Goal: Task Accomplishment & Management: Manage account settings

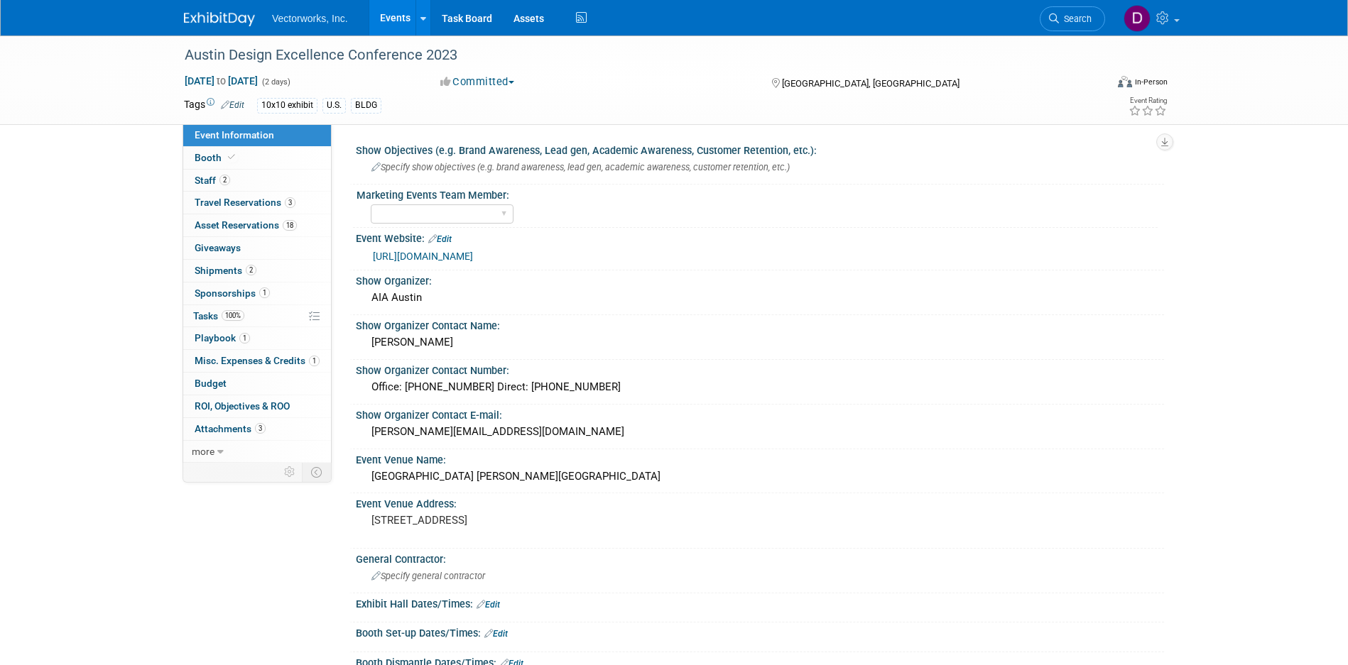
click at [395, 18] on link "Events" at bounding box center [395, 18] width 52 height 36
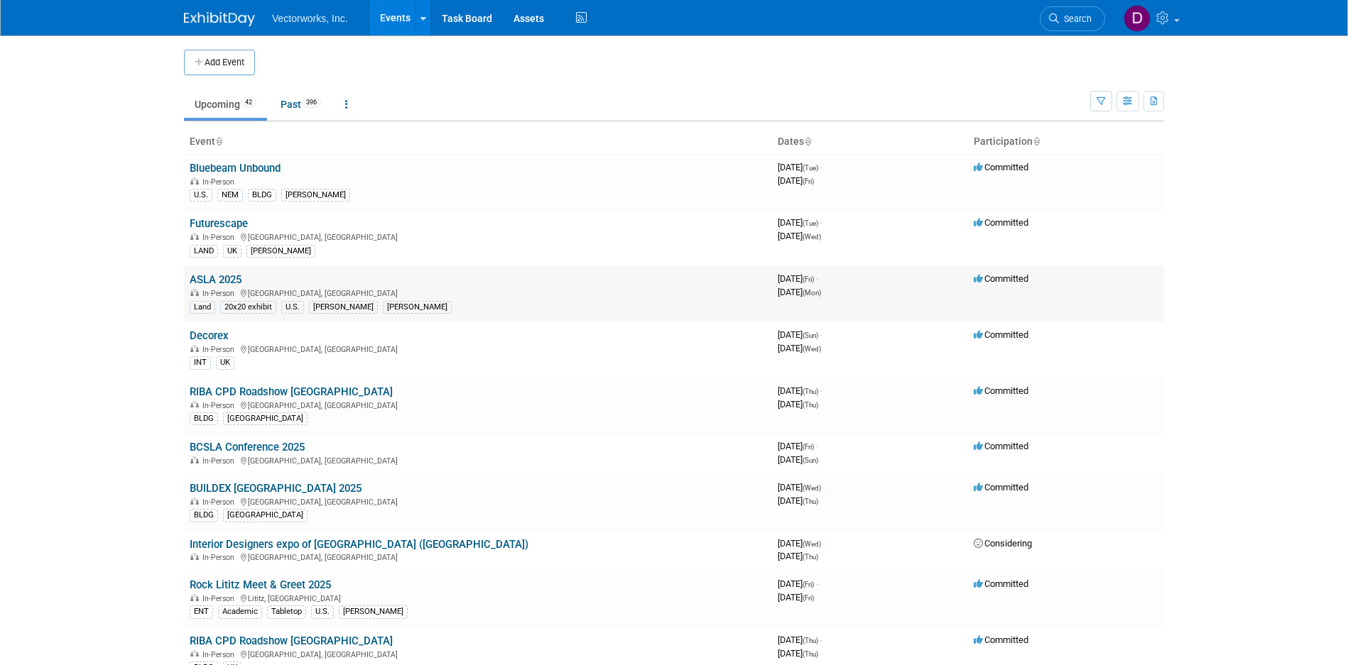
click at [214, 276] on link "ASLA 2025" at bounding box center [216, 279] width 52 height 13
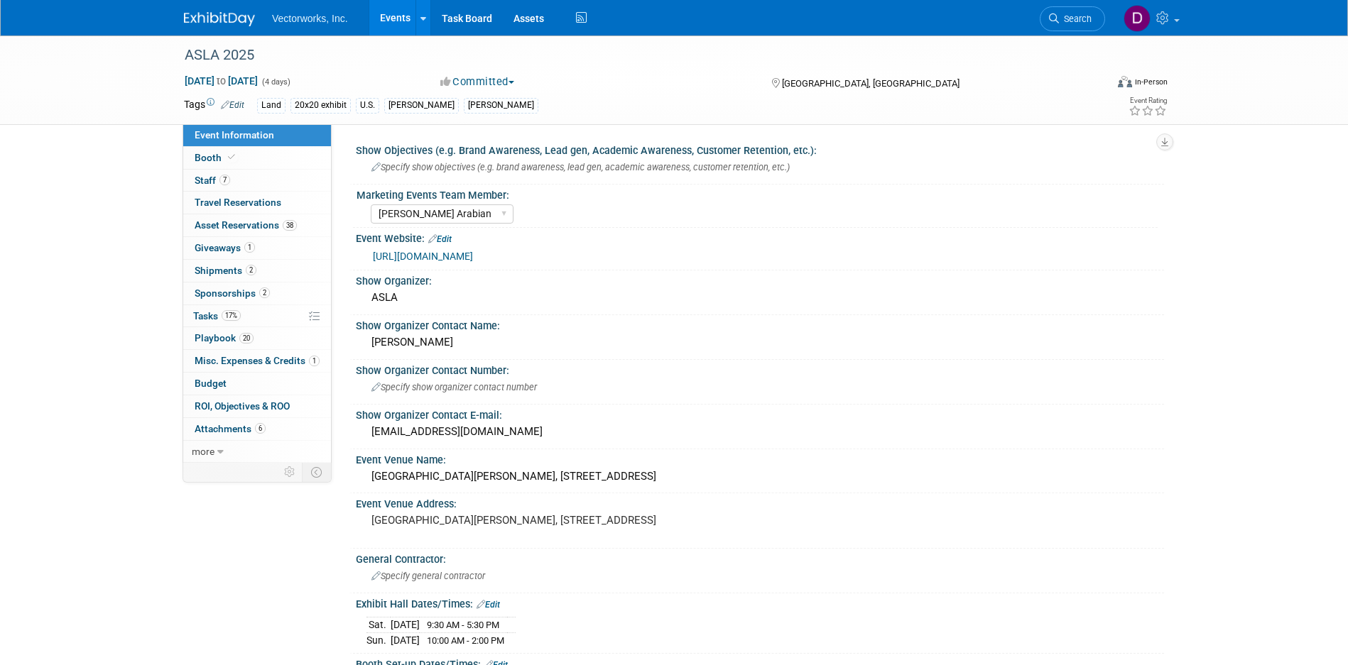
select select "Tania Arabian"
click at [249, 265] on link "2 Shipments 2" at bounding box center [257, 271] width 148 height 22
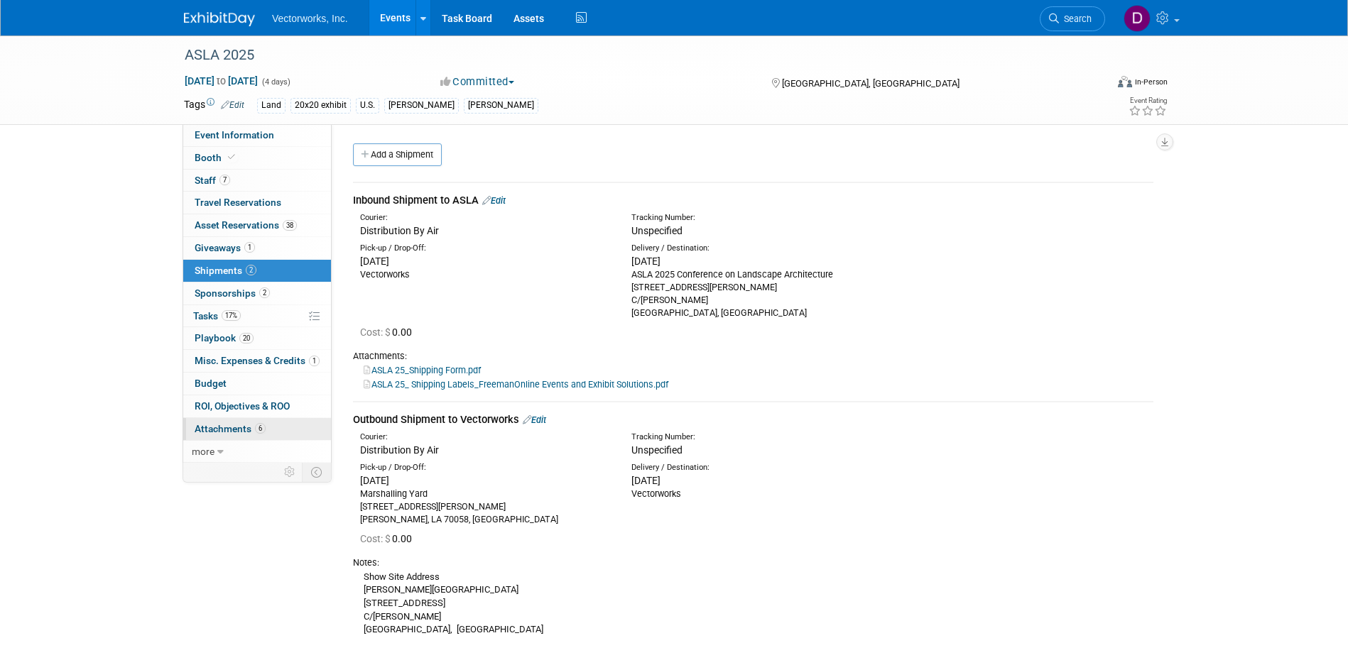
click at [227, 422] on link "6 Attachments 6" at bounding box center [257, 429] width 148 height 22
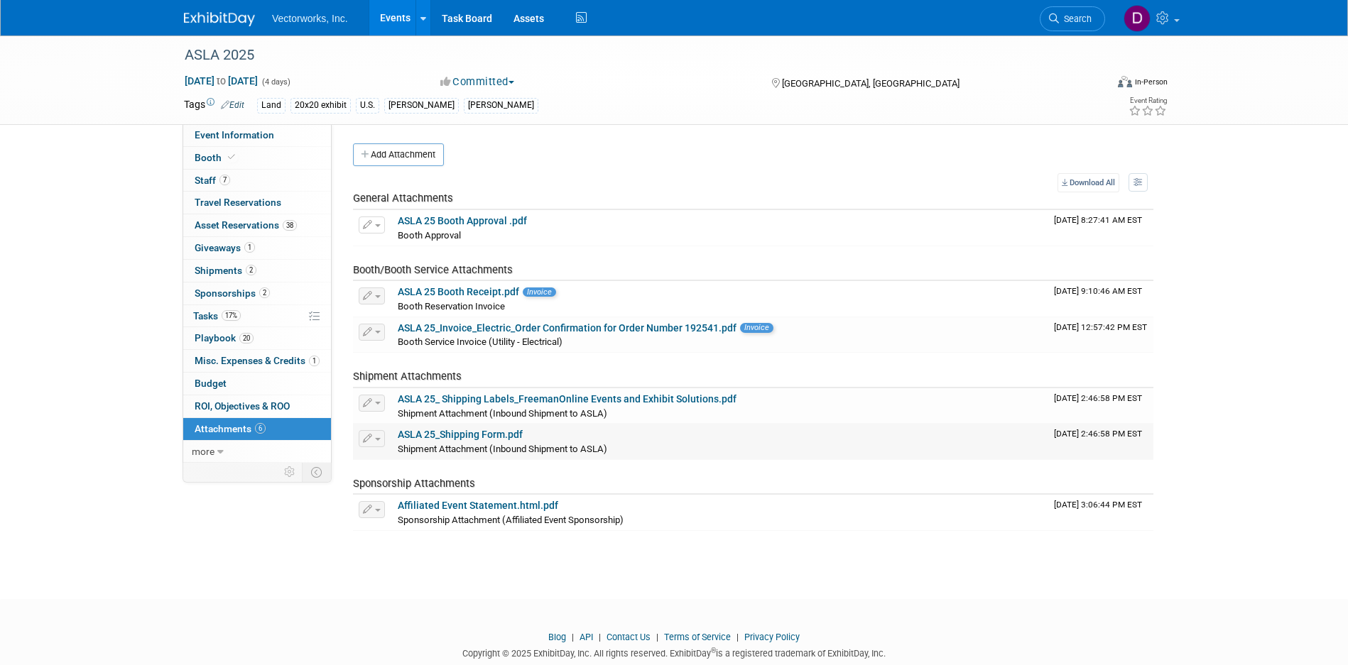
click at [404, 435] on link "ASLA 25_Shipping Form.pdf" at bounding box center [460, 434] width 125 height 11
